Goal: Transaction & Acquisition: Subscribe to service/newsletter

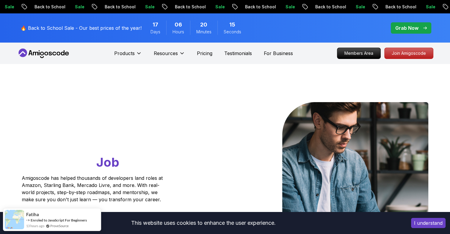
click at [206, 57] on div "Products Resources Pricing Testimonials For Business" at bounding box center [203, 53] width 179 height 12
click at [205, 55] on p "Pricing" at bounding box center [204, 53] width 15 height 7
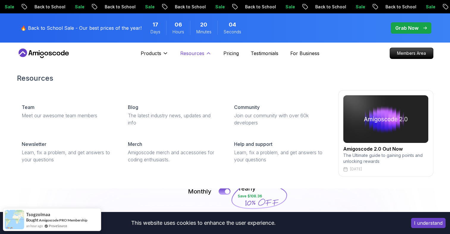
click at [190, 53] on p "Resources" at bounding box center [192, 53] width 24 height 7
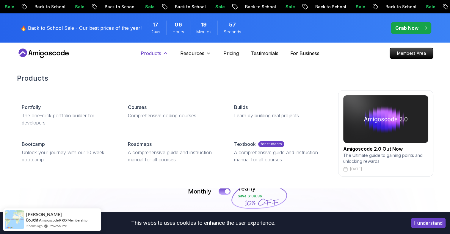
click at [152, 54] on p "Products" at bounding box center [151, 53] width 21 height 7
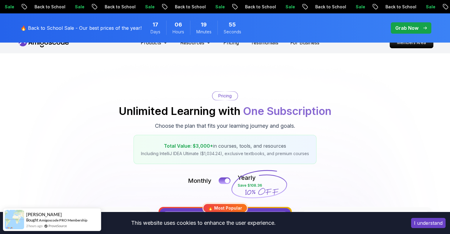
scroll to position [6, 0]
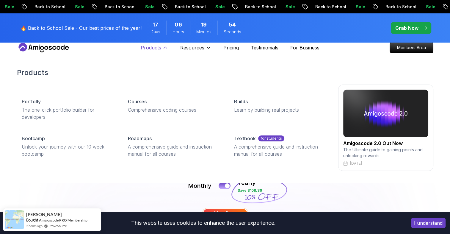
click at [158, 48] on p "Products" at bounding box center [151, 47] width 21 height 7
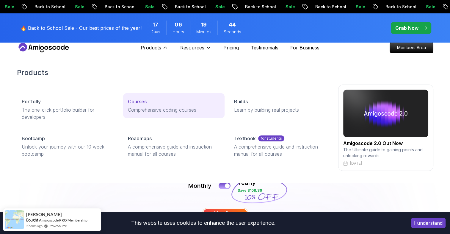
click at [158, 107] on p "Comprehensive coding courses" at bounding box center [174, 109] width 92 height 7
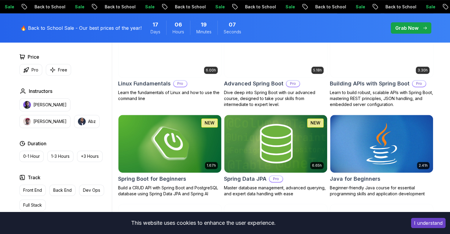
scroll to position [210, 0]
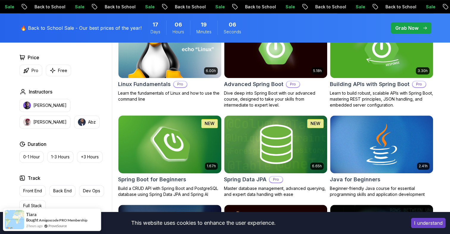
click at [176, 144] on img at bounding box center [170, 144] width 108 height 60
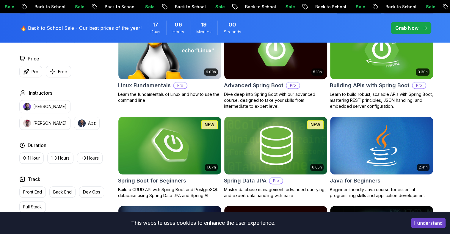
scroll to position [210, 0]
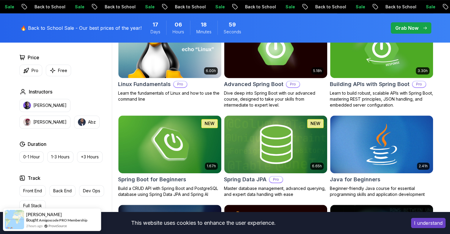
click at [264, 63] on img at bounding box center [276, 49] width 108 height 60
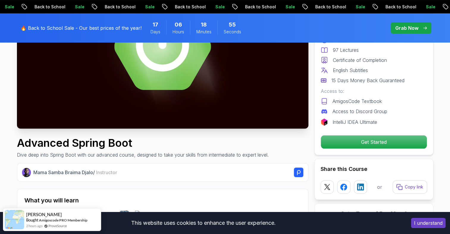
scroll to position [114, 0]
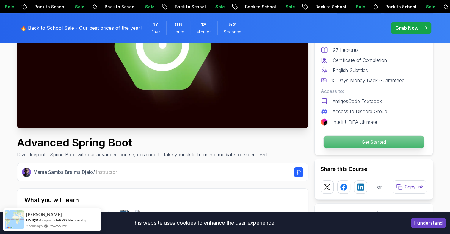
click at [366, 142] on p "Get Started" at bounding box center [374, 142] width 101 height 13
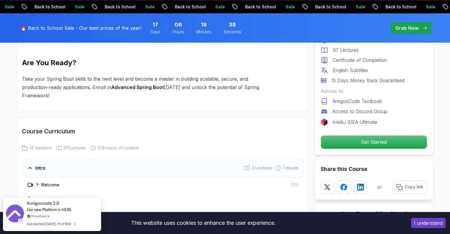
scroll to position [721, 0]
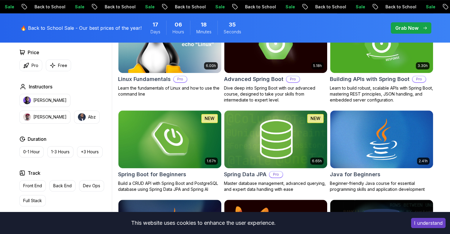
scroll to position [210, 0]
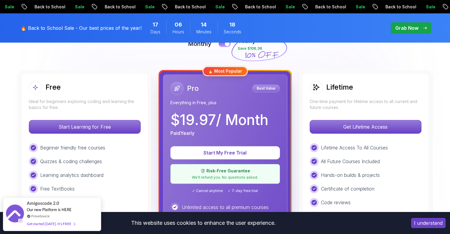
scroll to position [154, 0]
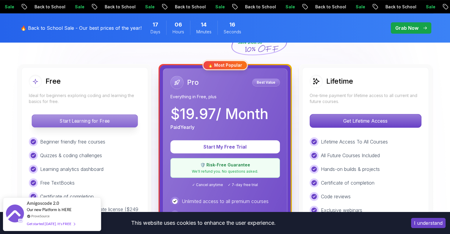
click at [100, 119] on p "Start Learning for Free" at bounding box center [85, 121] width 106 height 13
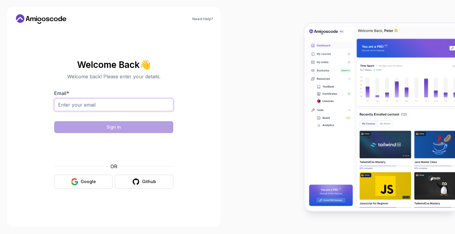
click at [135, 99] on input "Email *" at bounding box center [113, 105] width 119 height 13
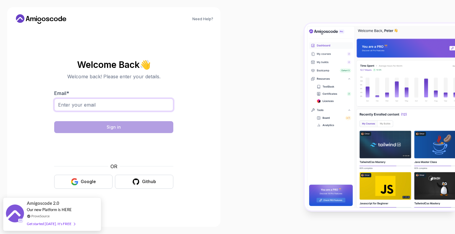
type input "[EMAIL_ADDRESS][DOMAIN_NAME]"
click at [141, 99] on input "[EMAIL_ADDRESS][DOMAIN_NAME]" at bounding box center [113, 105] width 119 height 13
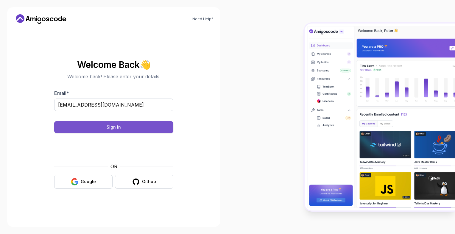
click at [126, 129] on button "Sign in" at bounding box center [113, 127] width 119 height 12
